Goal: Navigation & Orientation: Find specific page/section

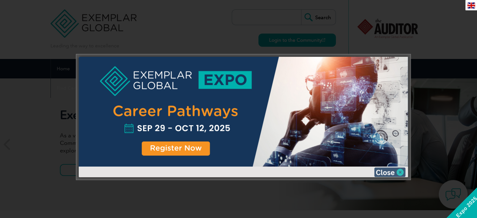
click at [400, 170] on img at bounding box center [389, 171] width 31 height 9
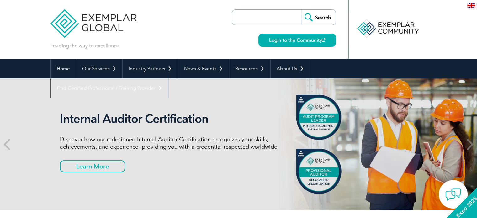
click at [473, 145] on span at bounding box center [468, 144] width 15 height 132
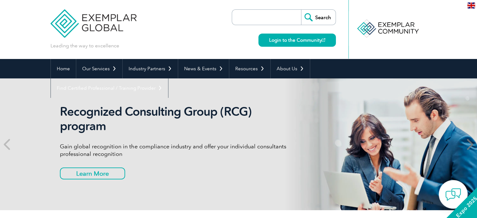
click at [473, 145] on span at bounding box center [468, 144] width 15 height 132
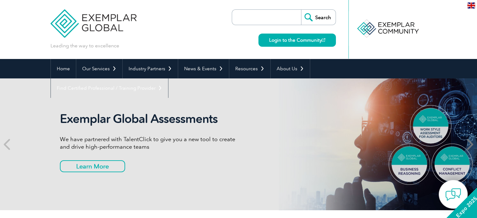
click at [473, 145] on span at bounding box center [468, 144] width 15 height 132
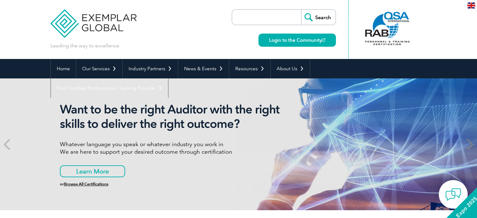
click at [473, 145] on span at bounding box center [468, 144] width 15 height 132
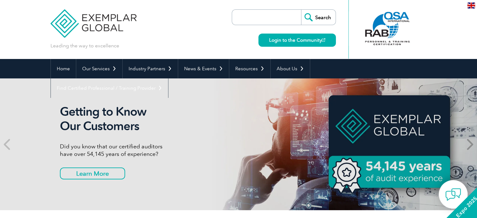
click at [473, 145] on span at bounding box center [468, 144] width 15 height 132
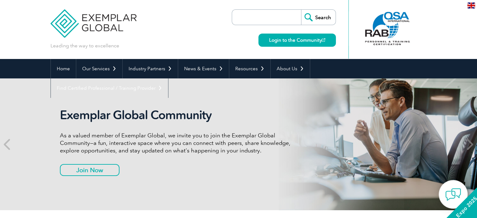
click at [473, 145] on span at bounding box center [468, 144] width 15 height 132
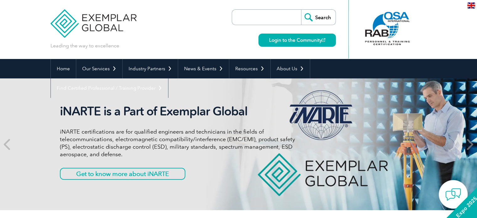
click at [473, 145] on span at bounding box center [468, 144] width 15 height 132
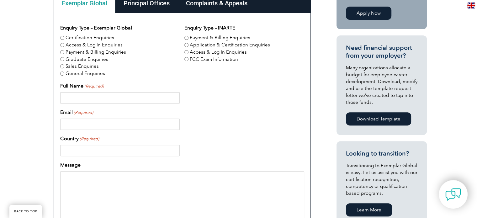
scroll to position [188, 0]
